Goal: Task Accomplishment & Management: Manage account settings

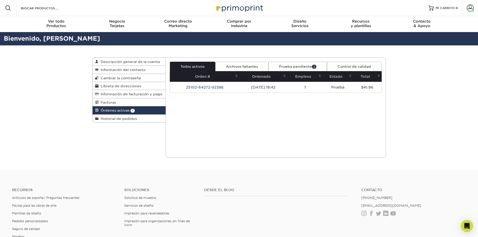
click at [300, 64] on link "Prueba pendiente 1" at bounding box center [298, 67] width 58 height 10
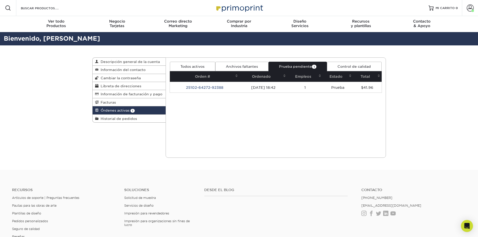
click at [303, 68] on font "Prueba pendiente" at bounding box center [295, 67] width 33 height 4
click at [295, 89] on td "1" at bounding box center [304, 87] width 35 height 11
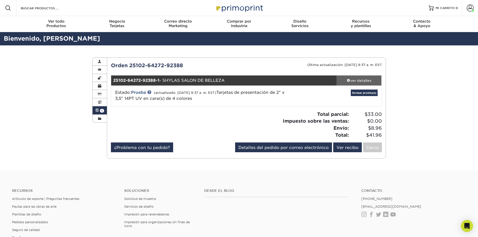
click at [364, 80] on font "ver detalles" at bounding box center [360, 81] width 21 height 4
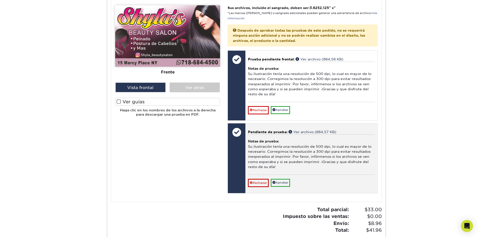
scroll to position [226, 0]
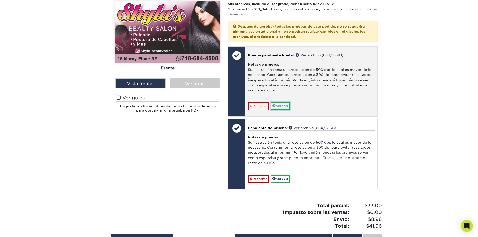
click at [282, 105] on font "Aprobar" at bounding box center [282, 106] width 13 height 4
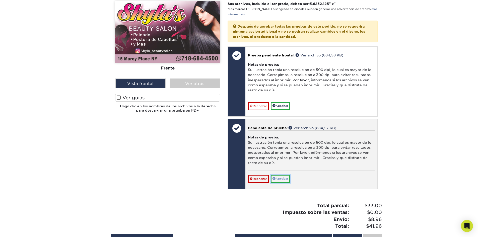
click at [283, 179] on font "Aprobar" at bounding box center [282, 179] width 13 height 4
click at [283, 178] on font "Aprobar" at bounding box center [282, 179] width 13 height 4
click at [240, 129] on div at bounding box center [237, 128] width 18 height 18
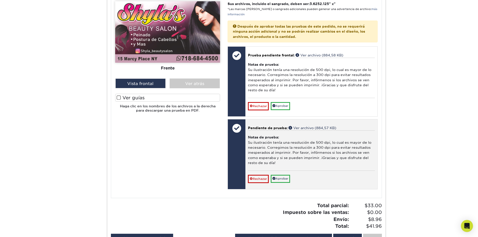
drag, startPoint x: 239, startPoint y: 128, endPoint x: 246, endPoint y: 126, distance: 7.1
click at [239, 128] on div at bounding box center [237, 128] width 18 height 18
drag, startPoint x: 253, startPoint y: 126, endPoint x: 256, endPoint y: 127, distance: 3.8
click at [253, 126] on font "Pendiente de prueba:" at bounding box center [268, 128] width 40 height 4
click at [257, 127] on font "Pendiente de prueba:" at bounding box center [268, 128] width 40 height 4
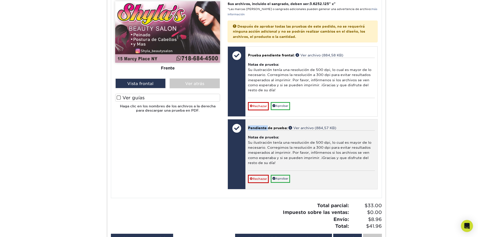
drag, startPoint x: 258, startPoint y: 127, endPoint x: 273, endPoint y: 127, distance: 15.8
click at [259, 127] on font "Pendiente de prueba:" at bounding box center [268, 128] width 40 height 4
click at [304, 129] on font "Ver archivo (884,57 KB)" at bounding box center [314, 128] width 43 height 4
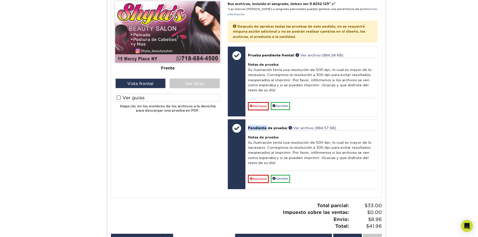
click at [122, 97] on label "Ver guías" at bounding box center [167, 98] width 105 height 8
click at [0, 0] on input "Ver guías" at bounding box center [0, 0] width 0 height 0
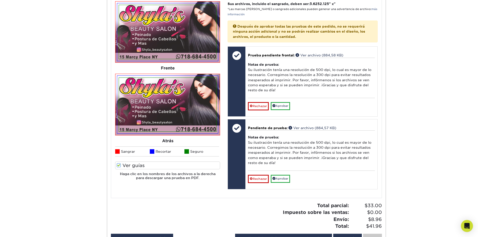
click at [58, 154] on div "Active Orders Descripción general de la cuenta Información del contacto Cambiar…" at bounding box center [239, 41] width 478 height 443
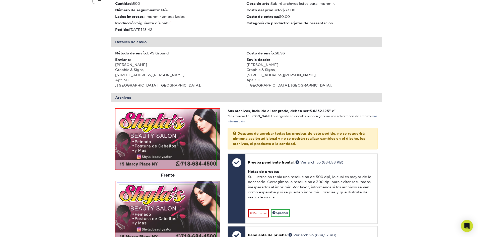
scroll to position [176, 0]
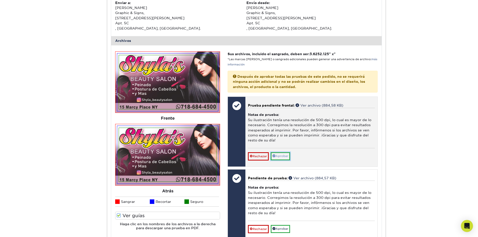
click at [285, 157] on font "Aprobar" at bounding box center [282, 156] width 13 height 4
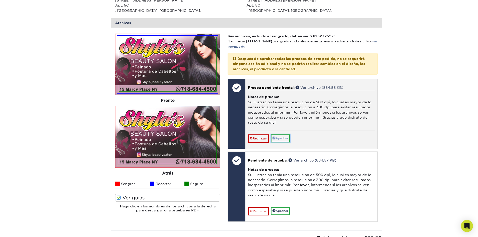
scroll to position [201, 0]
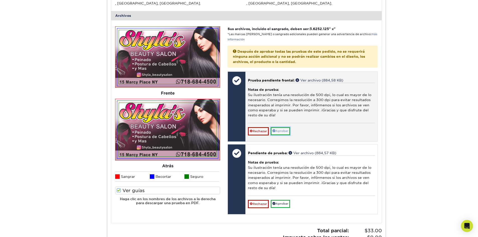
click at [281, 131] on font "Aprobar" at bounding box center [282, 131] width 13 height 4
drag, startPoint x: 281, startPoint y: 131, endPoint x: 282, endPoint y: 137, distance: 6.2
click at [281, 131] on font "Aprobar" at bounding box center [282, 131] width 13 height 4
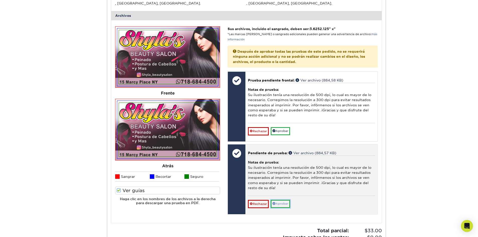
click at [283, 203] on font "Aprobar" at bounding box center [282, 204] width 13 height 4
click at [283, 202] on font "Aprobar" at bounding box center [282, 204] width 13 height 4
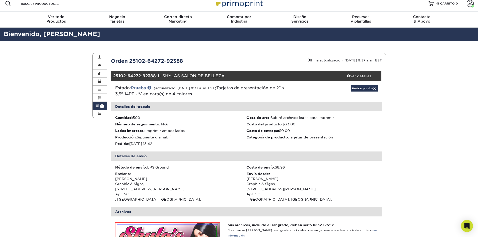
scroll to position [0, 0]
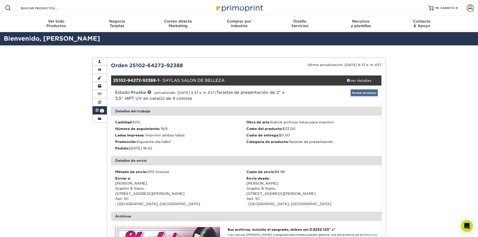
click at [368, 94] on font "Revisar prueba(s)" at bounding box center [364, 92] width 24 height 3
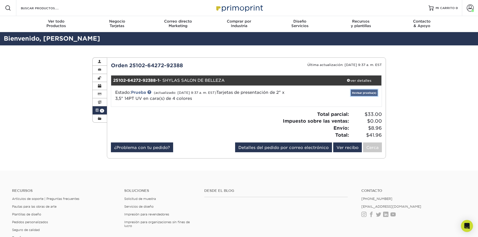
click at [369, 94] on font "Revisar prueba(s)" at bounding box center [364, 92] width 24 height 3
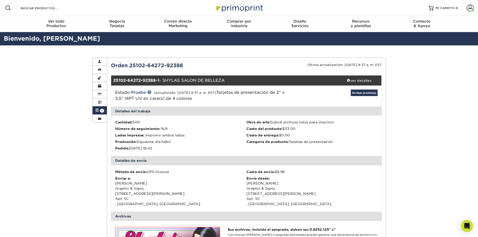
click at [365, 89] on div "Estado: Prueba (actualizado: [DATE] 9:37 a. m. EST) Tarjetas de presentación de…" at bounding box center [246, 96] width 278 height 21
click at [368, 92] on font "Revisar prueba(s)" at bounding box center [364, 92] width 24 height 3
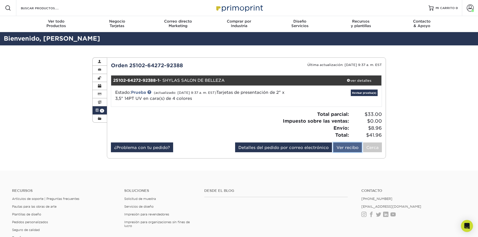
click at [350, 149] on font "Ver recibo" at bounding box center [348, 147] width 22 height 5
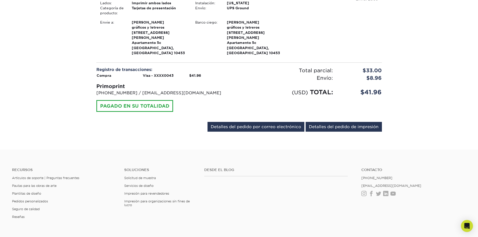
scroll to position [50, 0]
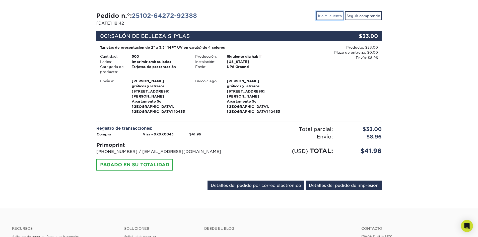
click at [335, 18] on font "Ir a Mi cuenta" at bounding box center [330, 16] width 24 height 4
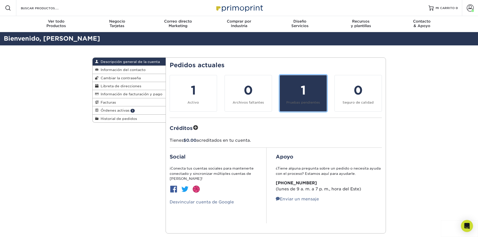
click at [299, 90] on div "1" at bounding box center [303, 90] width 41 height 18
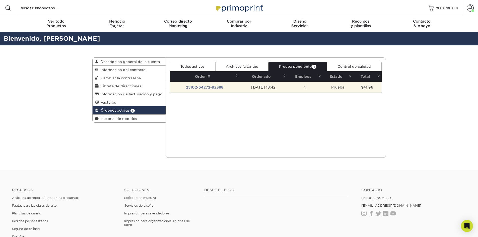
click at [334, 89] on td "Prueba" at bounding box center [338, 87] width 30 height 11
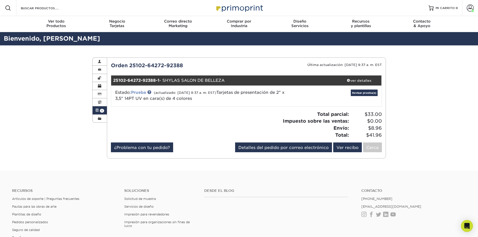
click at [142, 93] on font "Prueba" at bounding box center [138, 92] width 15 height 5
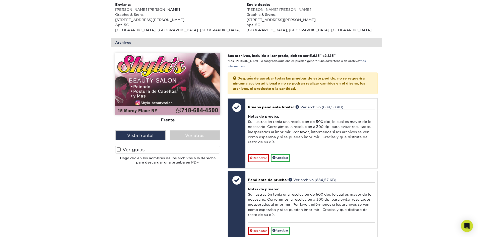
scroll to position [176, 0]
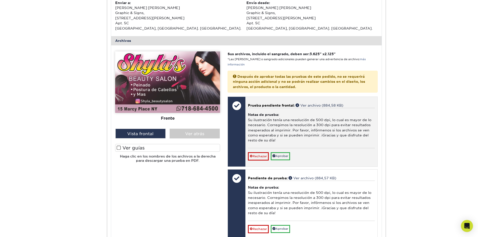
click at [239, 135] on div at bounding box center [237, 132] width 18 height 70
click at [281, 157] on font "Aprobar" at bounding box center [282, 156] width 13 height 4
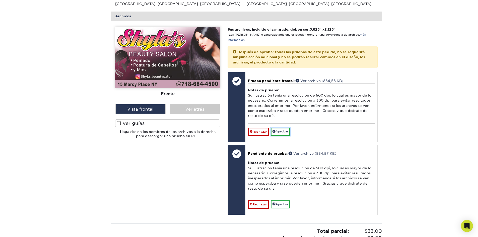
scroll to position [201, 0]
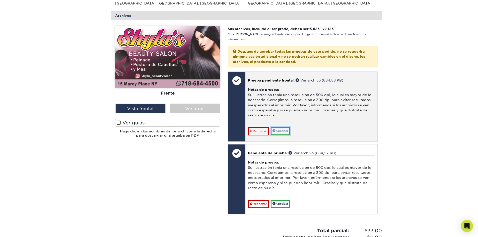
click at [284, 131] on font "Aprobar" at bounding box center [282, 131] width 13 height 4
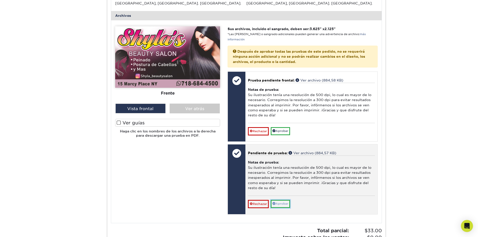
click at [280, 205] on font "Aprobar" at bounding box center [282, 204] width 13 height 4
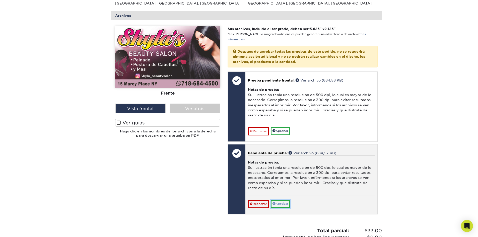
click at [280, 205] on font "Aprobar" at bounding box center [282, 204] width 13 height 4
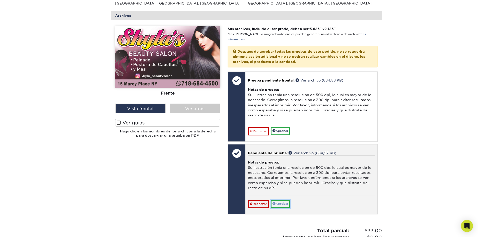
click at [280, 205] on font "Aprobar" at bounding box center [282, 204] width 13 height 4
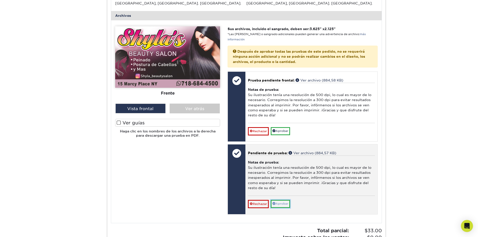
click at [280, 205] on font "Aprobar" at bounding box center [282, 204] width 13 height 4
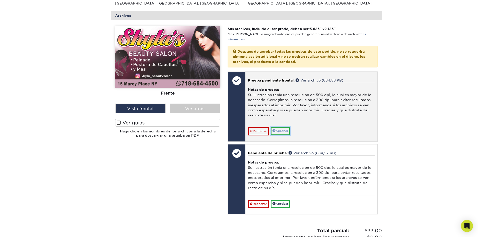
click at [284, 130] on font "Aprobar" at bounding box center [282, 131] width 13 height 4
click at [283, 134] on link "Aprobar" at bounding box center [280, 131] width 19 height 8
drag, startPoint x: 287, startPoint y: 133, endPoint x: 282, endPoint y: 132, distance: 5.4
click at [282, 132] on font "Aprobar" at bounding box center [282, 131] width 13 height 4
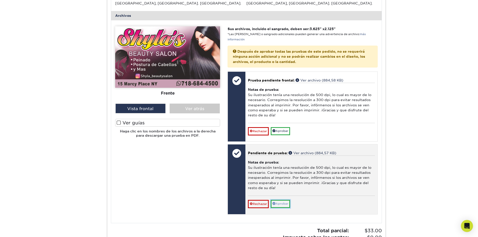
click at [283, 203] on font "Aprobar" at bounding box center [282, 204] width 13 height 4
